Goal: Browse casually: Explore the website without a specific task or goal

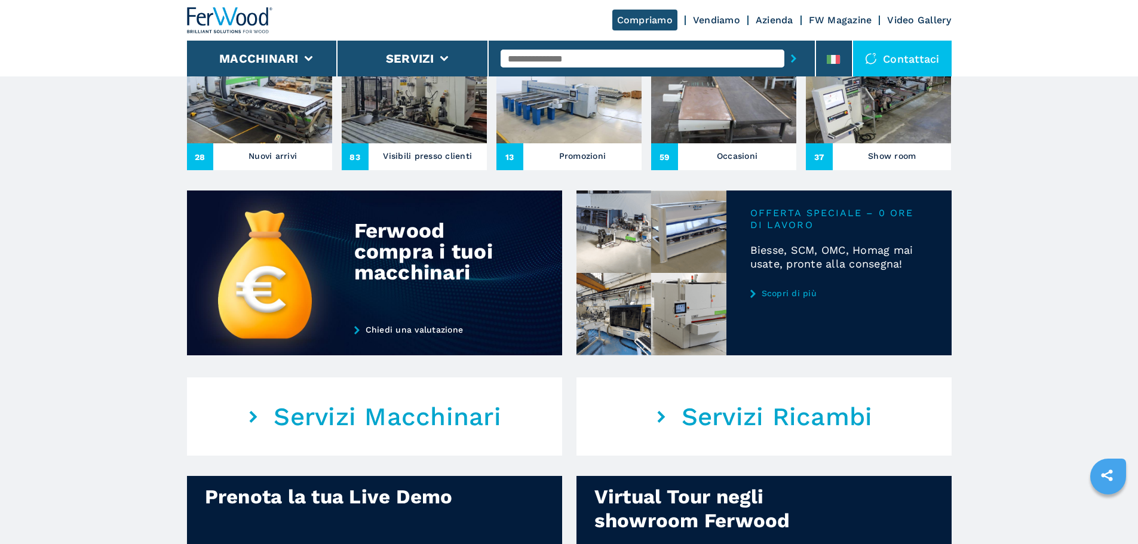
scroll to position [478, 0]
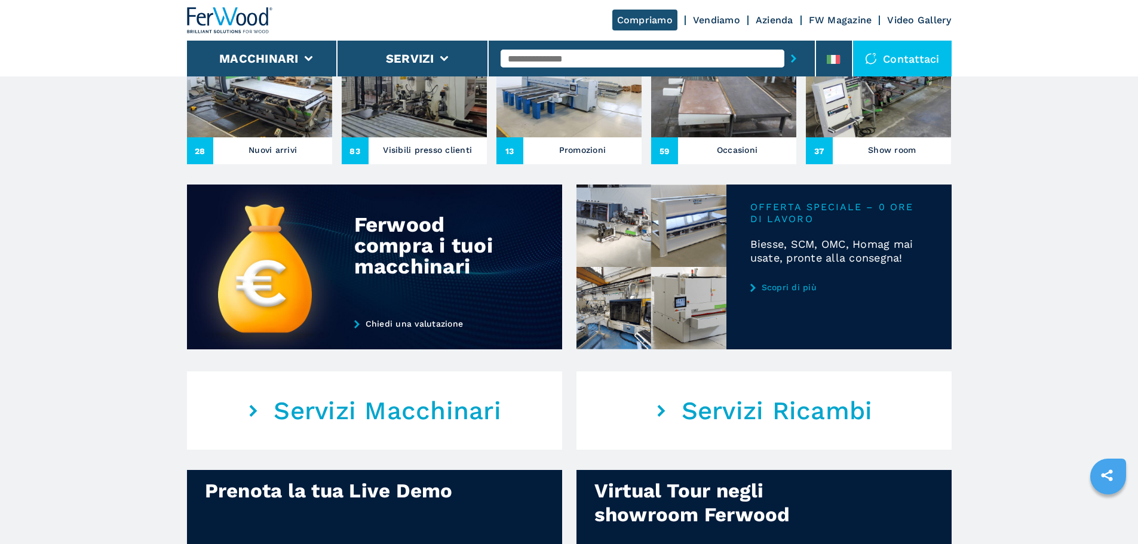
click at [1076, 237] on main "Your browser does not support the video tag. Your browser does not support the …" at bounding box center [569, 344] width 1138 height 1645
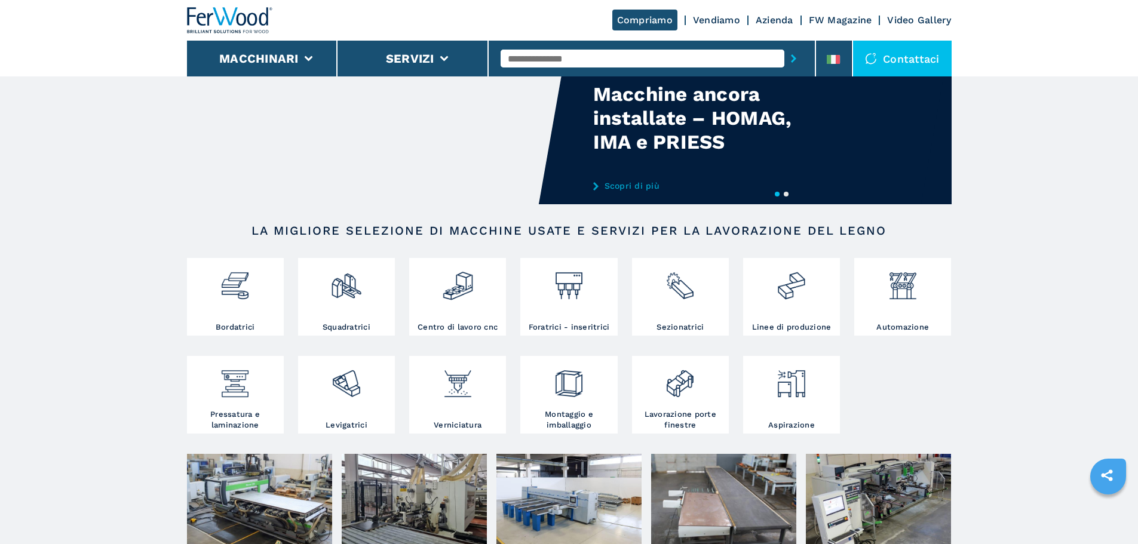
scroll to position [0, 0]
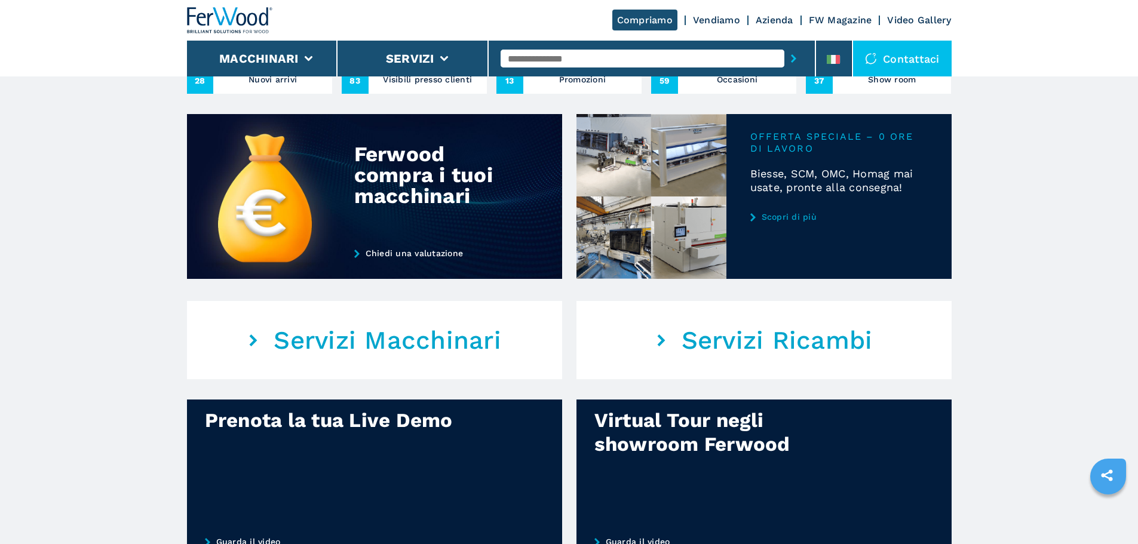
scroll to position [657, 0]
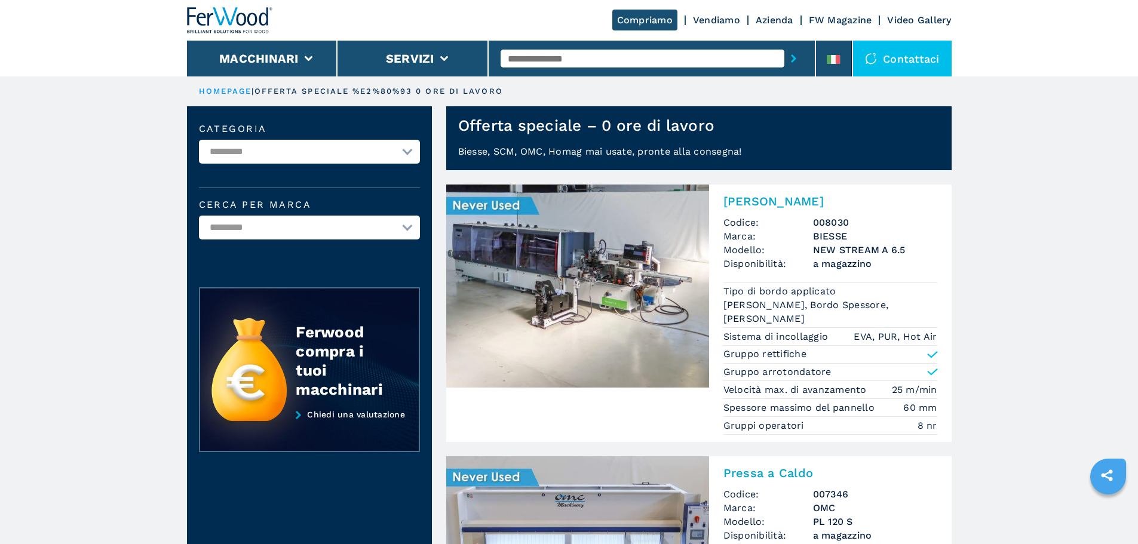
click at [226, 16] on img at bounding box center [230, 20] width 86 height 26
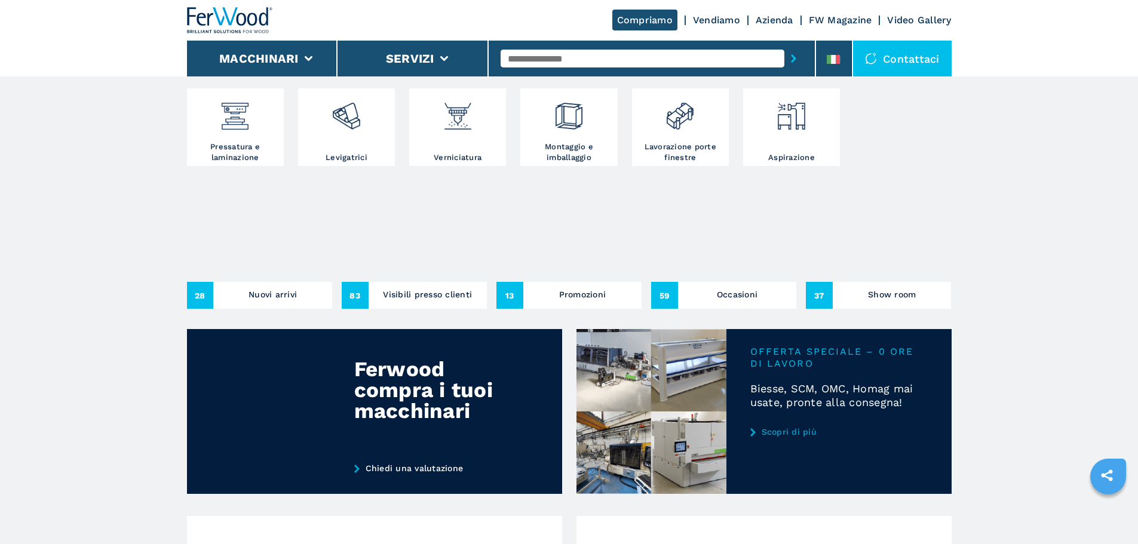
scroll to position [358, 0]
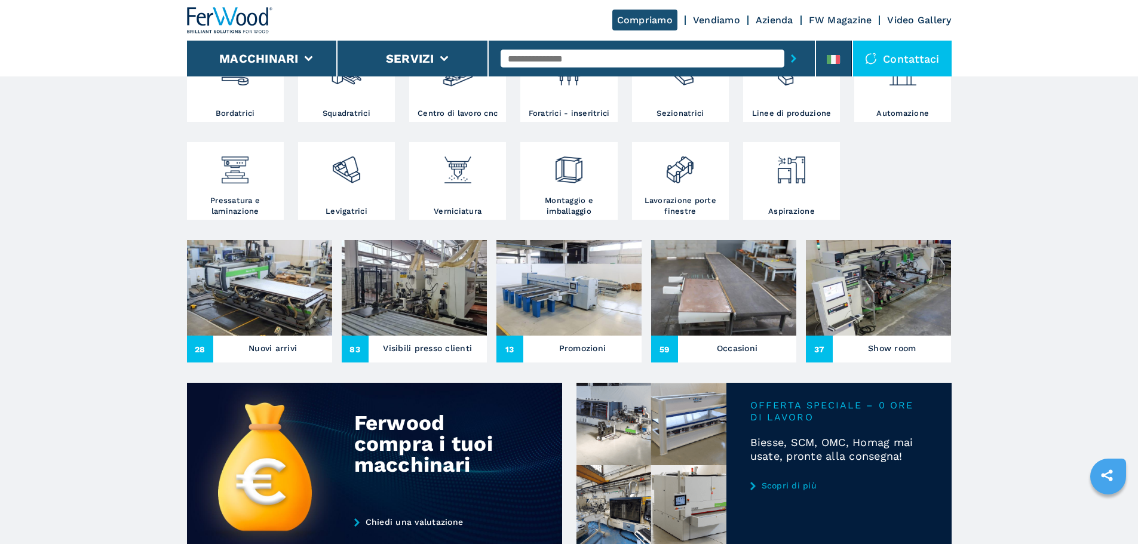
scroll to position [239, 0]
